Goal: Task Accomplishment & Management: Use online tool/utility

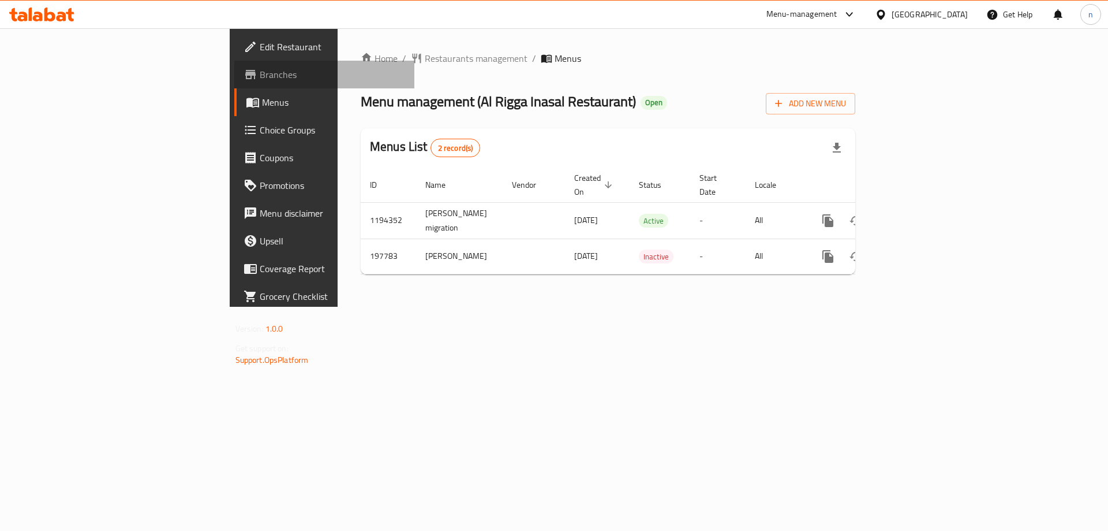
click at [234, 84] on link "Branches" at bounding box center [324, 75] width 181 height 28
click at [260, 43] on span "Edit Restaurant" at bounding box center [333, 47] width 146 height 14
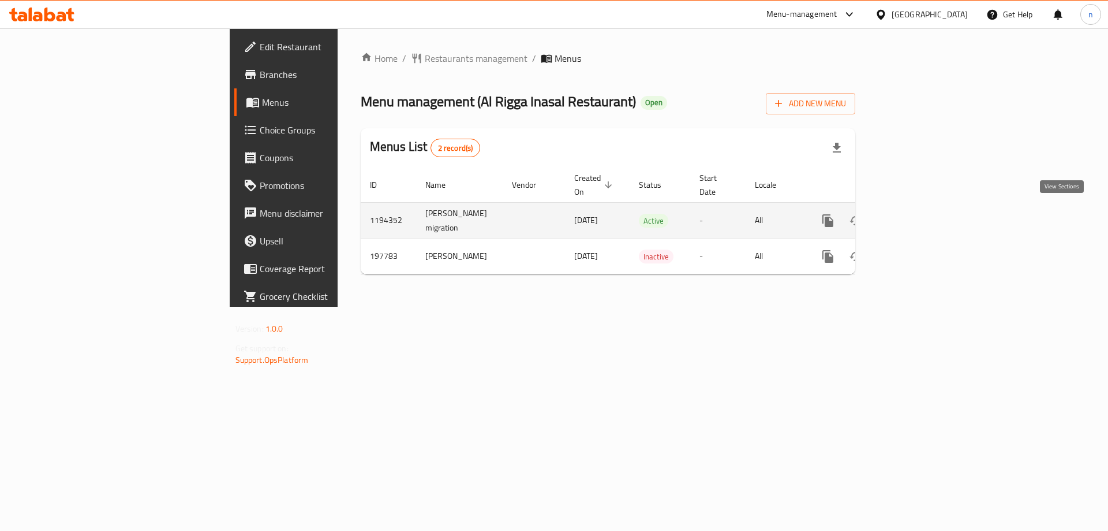
click at [918, 214] on icon "enhanced table" at bounding box center [912, 221] width 14 height 14
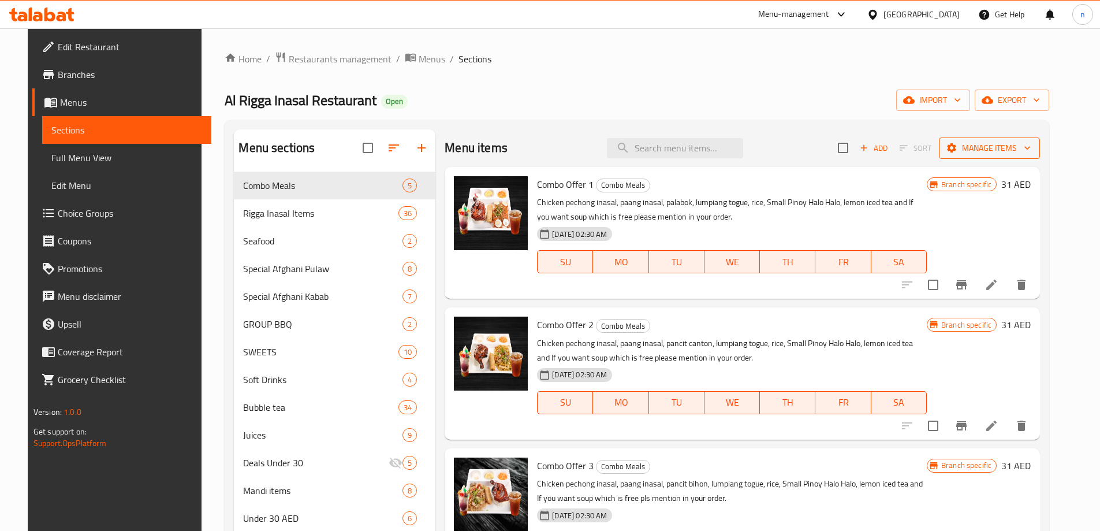
click at [990, 146] on span "Manage items" at bounding box center [989, 148] width 83 height 14
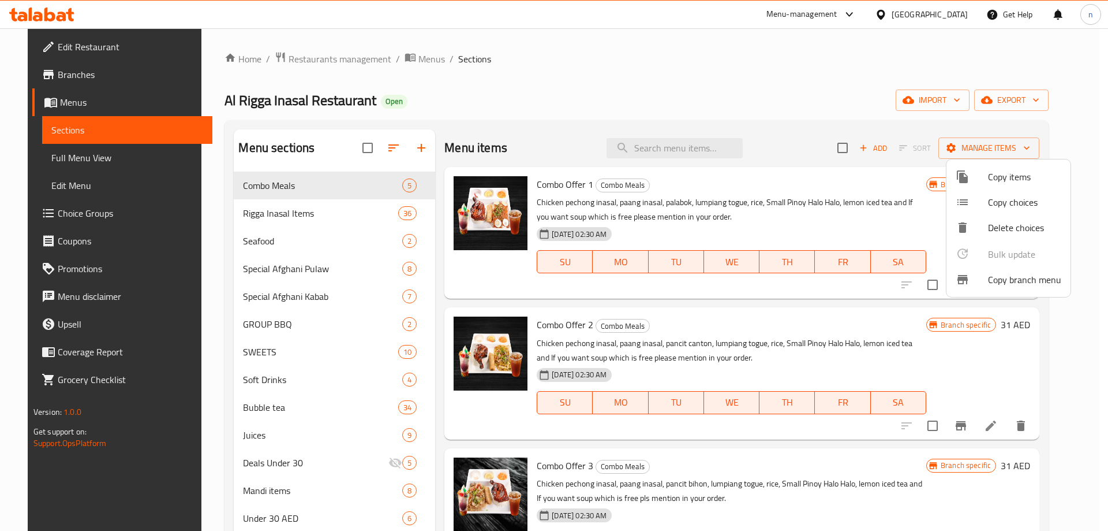
click at [974, 282] on div at bounding box center [972, 279] width 32 height 14
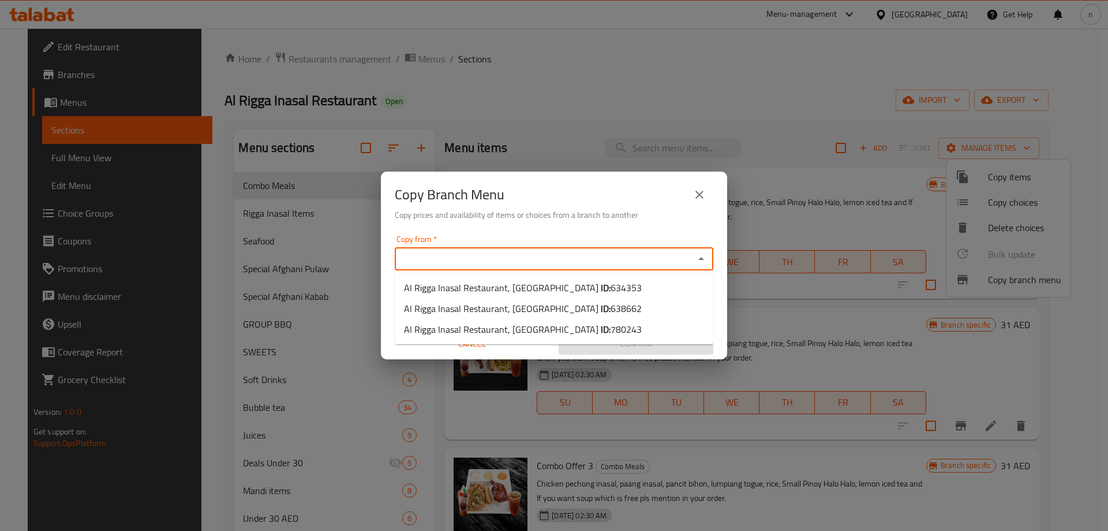
click at [518, 252] on input "Copy from   *" at bounding box center [544, 259] width 293 height 16
click at [531, 305] on span "Al Rigga Inasal Restaurant, Al Satwa ID: 638662" at bounding box center [523, 308] width 238 height 14
type input "Al Rigga Inasal Restaurant, Al Satwa"
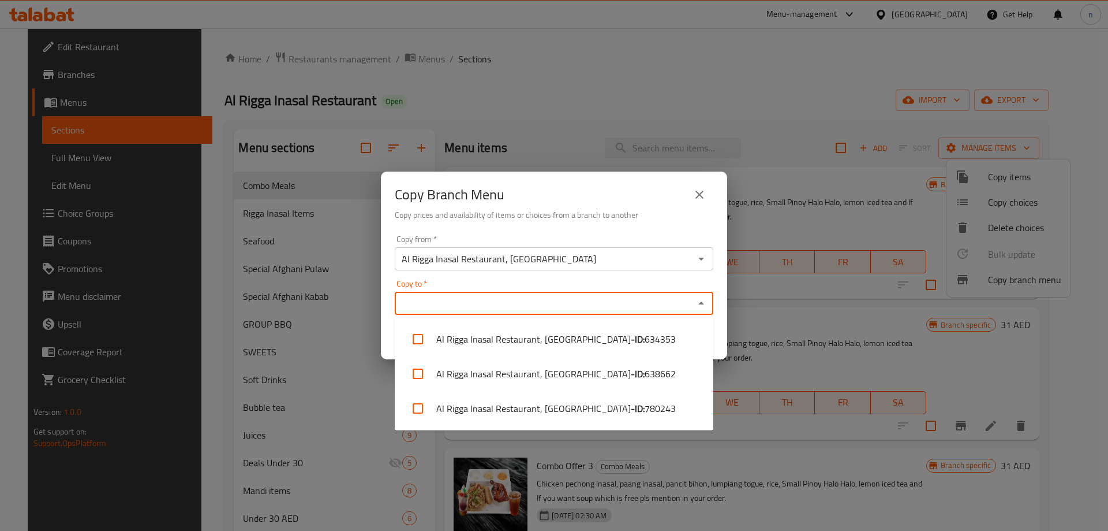
click at [520, 309] on input "Copy to   *" at bounding box center [544, 303] width 293 height 16
click at [517, 404] on li "Al Rigga Inasal Restaurant, Al Karama - ID: 780243" at bounding box center [554, 408] width 319 height 35
checkbox input "true"
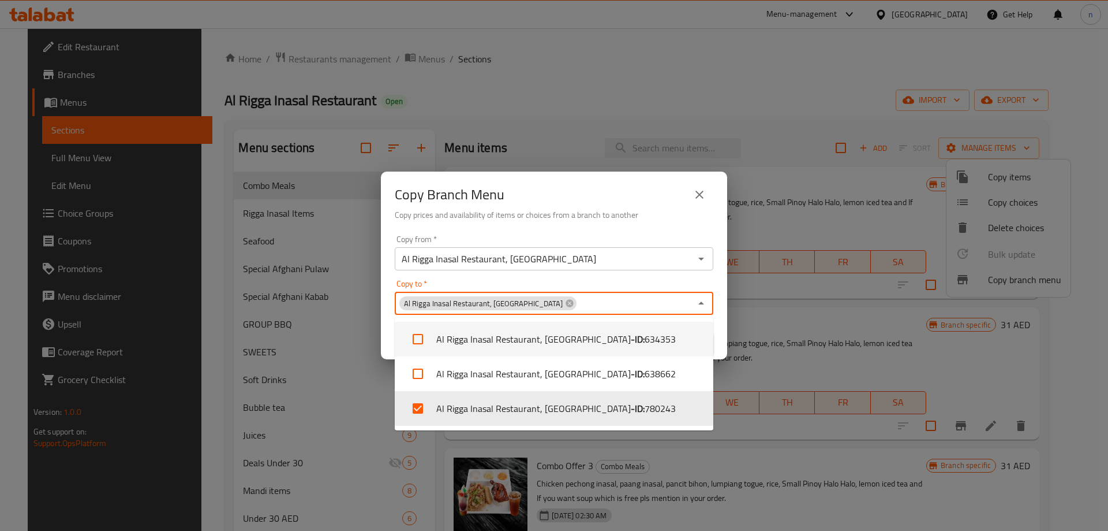
click at [695, 105] on div "Copy Branch Menu Copy prices and availability of items or choices from a branch…" at bounding box center [554, 265] width 1108 height 531
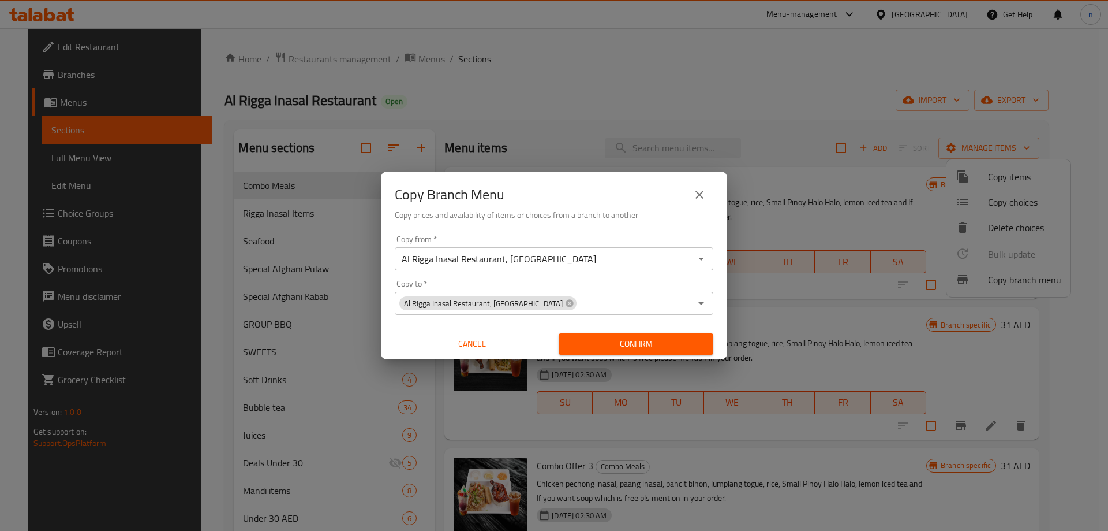
click at [641, 346] on span "Confirm" at bounding box center [636, 344] width 136 height 14
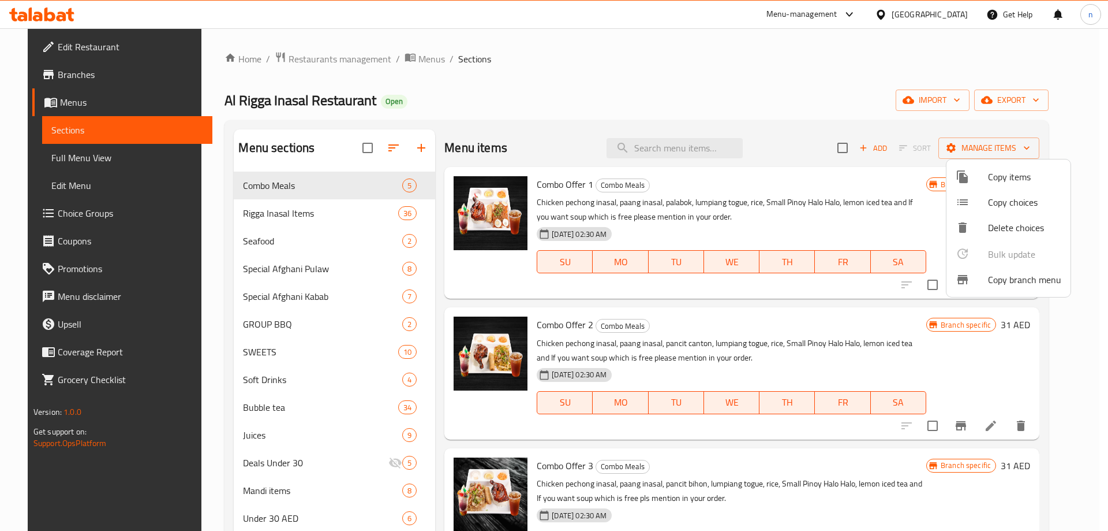
click at [94, 69] on div at bounding box center [554, 265] width 1108 height 531
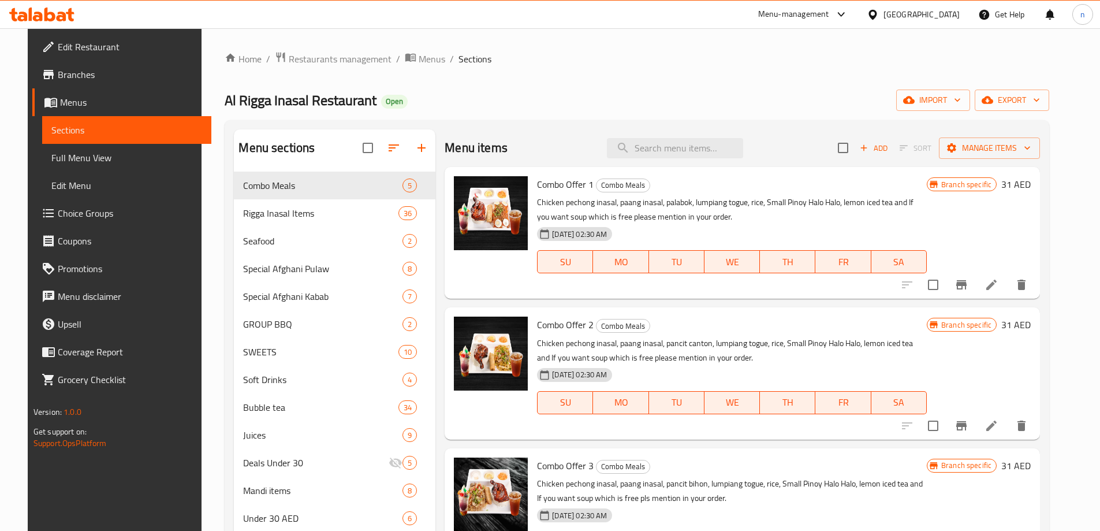
click at [88, 70] on span "Branches" at bounding box center [130, 75] width 144 height 14
